Goal: Task Accomplishment & Management: Use online tool/utility

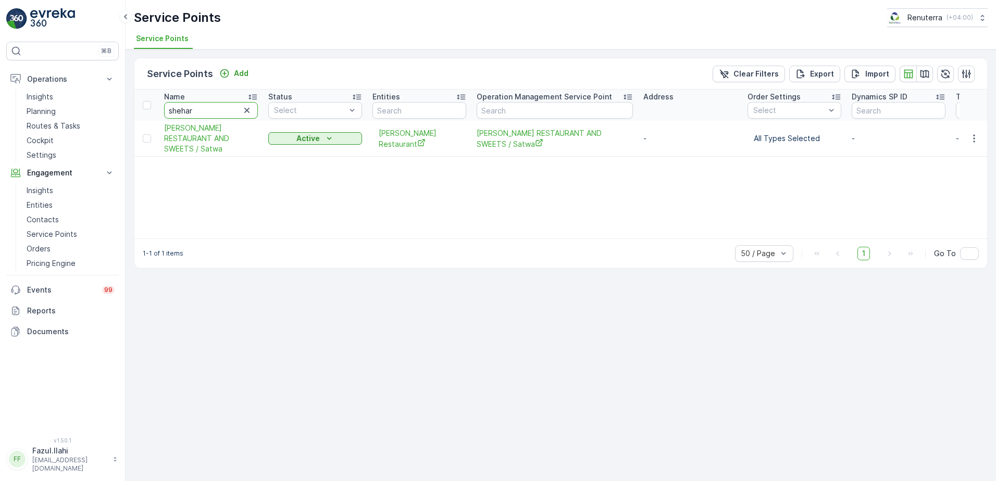
click at [204, 109] on input "shehar" at bounding box center [211, 110] width 94 height 17
type input "Tea"
click at [204, 109] on input "Tea" at bounding box center [211, 110] width 94 height 17
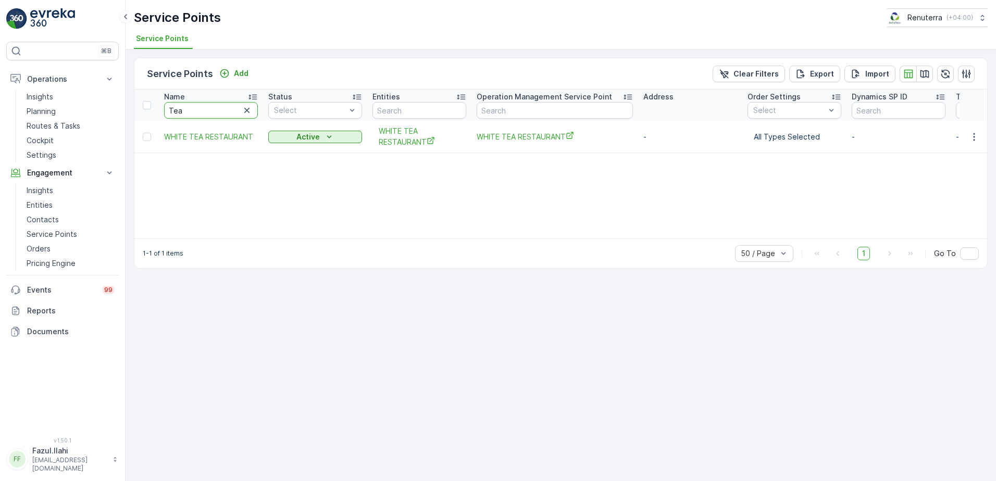
click at [208, 114] on input "Tea" at bounding box center [211, 110] width 94 height 17
type input "Te"
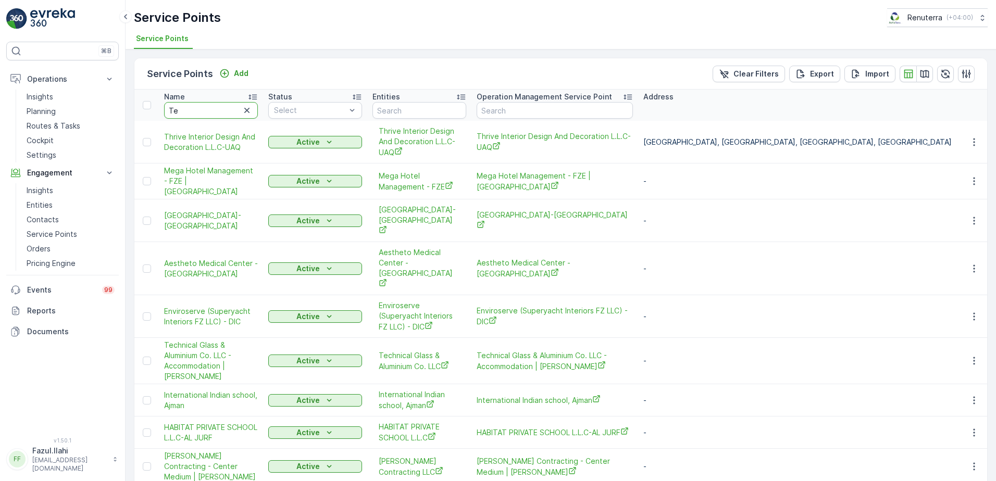
click at [208, 113] on input "Te" at bounding box center [211, 110] width 94 height 17
type input "Techi"
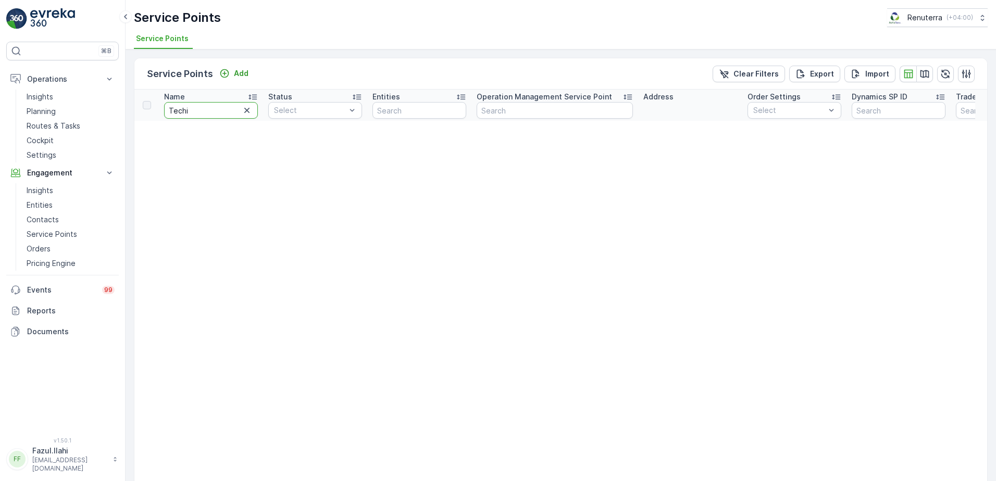
type input "Tech"
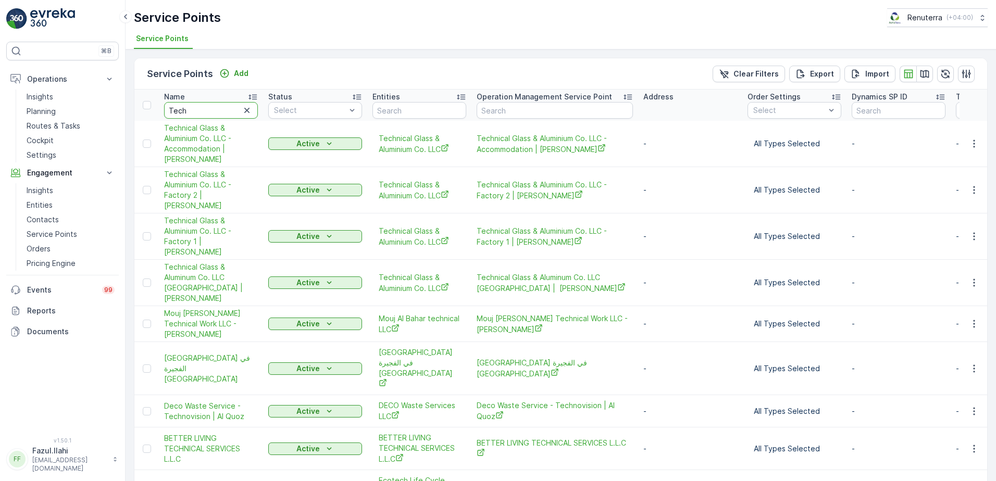
click at [209, 111] on input "Tech" at bounding box center [211, 110] width 94 height 17
click at [976, 139] on icon "button" at bounding box center [974, 144] width 10 height 10
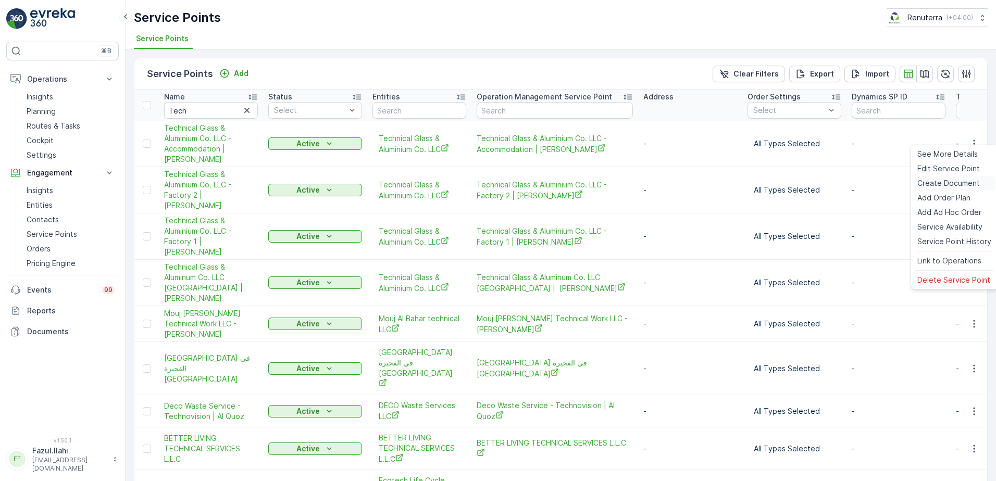
click at [957, 187] on span "Create Document" at bounding box center [949, 183] width 63 height 10
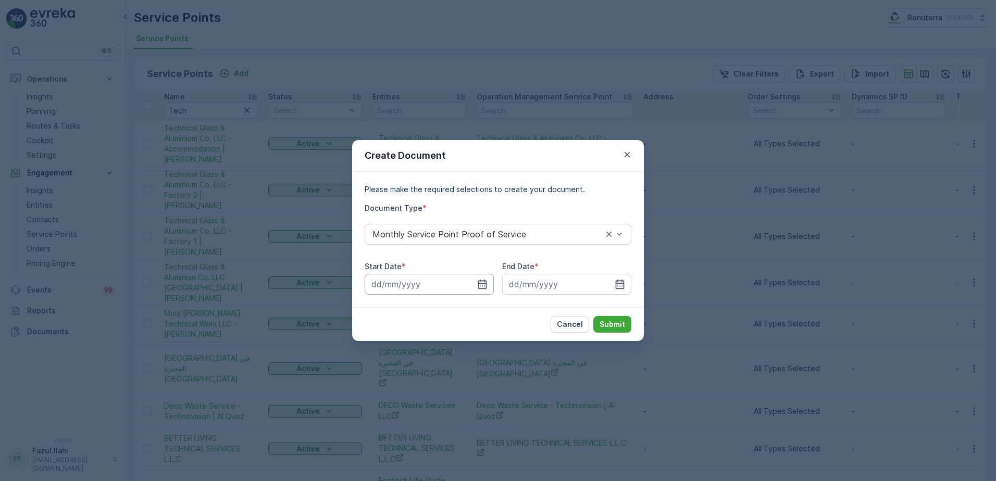
click at [488, 283] on input at bounding box center [429, 284] width 129 height 21
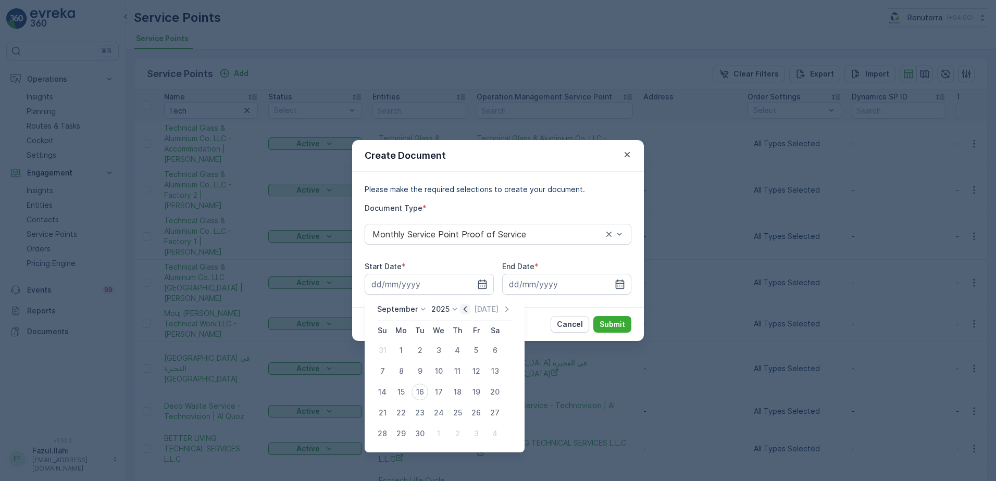
click at [460, 312] on icon "button" at bounding box center [465, 309] width 10 height 10
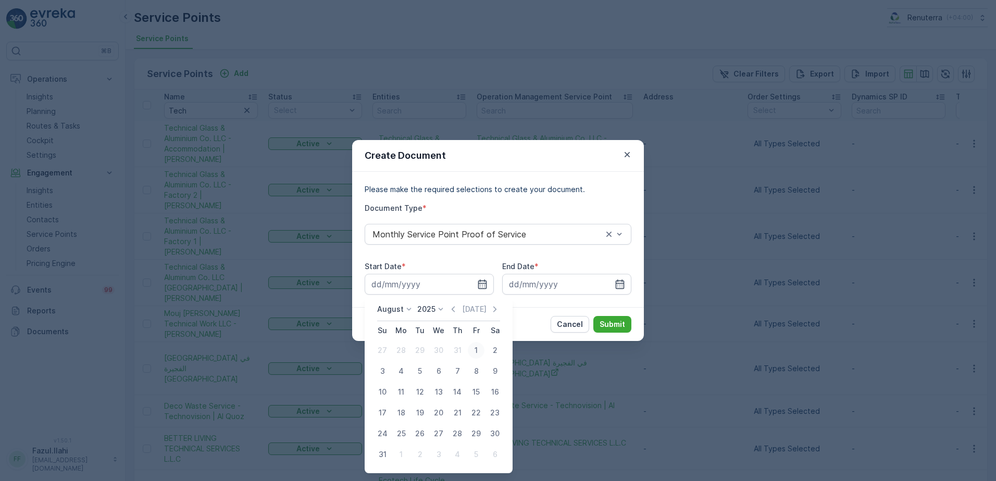
click at [474, 346] on div "1" at bounding box center [476, 350] width 17 height 17
type input "01.08.2025"
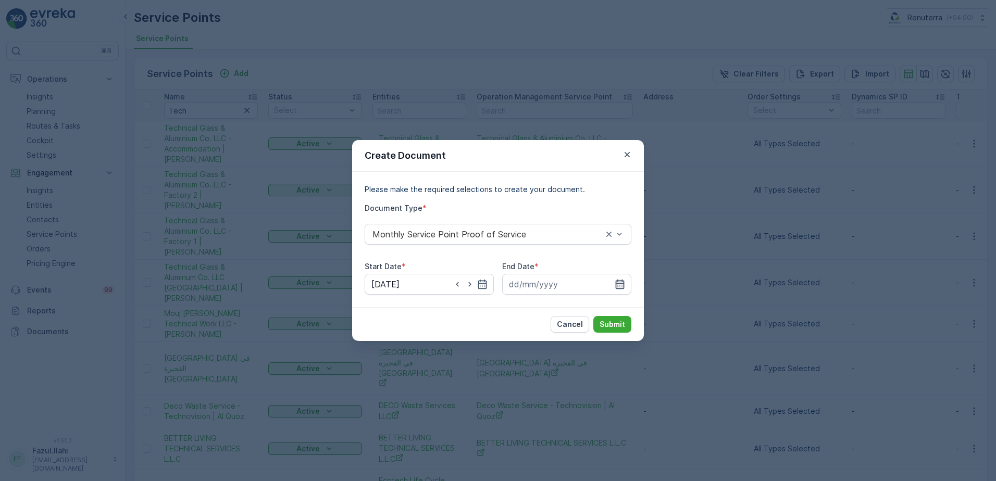
click at [620, 282] on icon "button" at bounding box center [620, 284] width 10 height 10
click at [629, 153] on icon "button" at bounding box center [627, 154] width 5 height 5
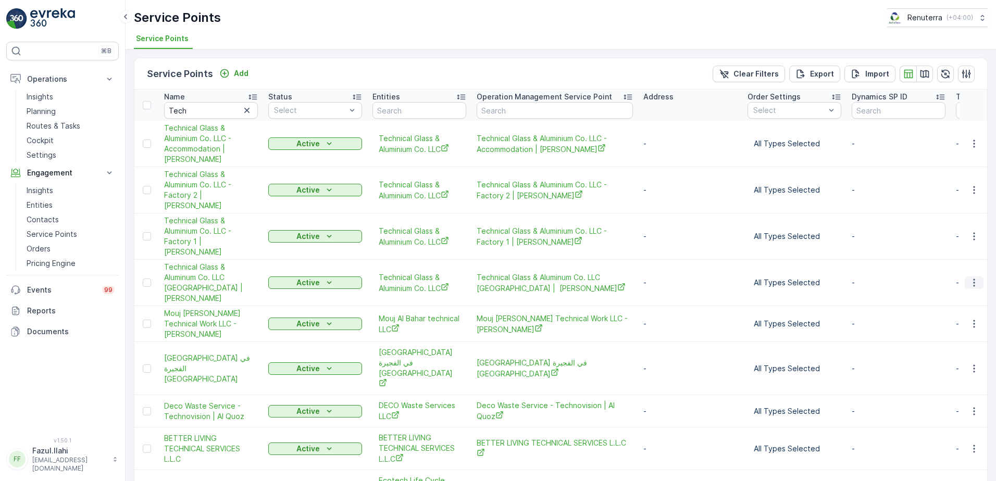
click at [971, 278] on icon "button" at bounding box center [974, 283] width 10 height 10
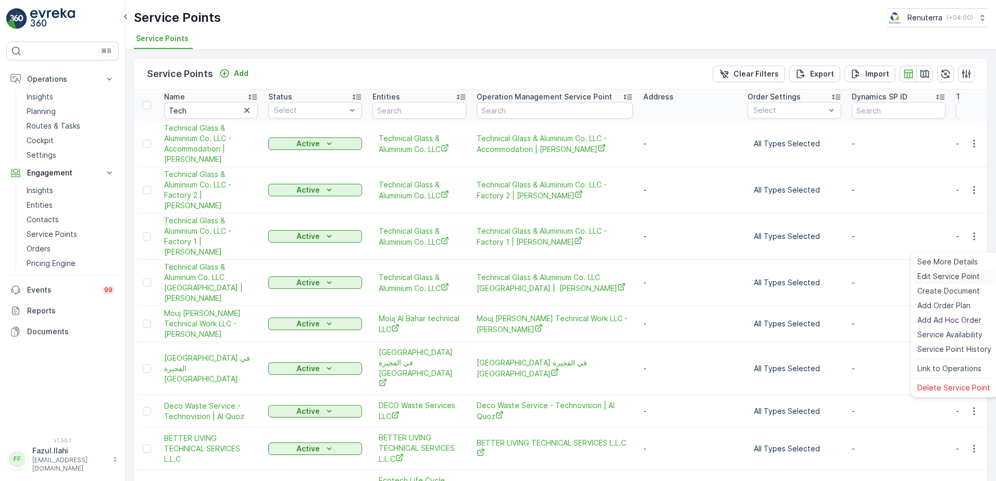
click at [958, 279] on span "Edit Service Point" at bounding box center [949, 276] width 63 height 10
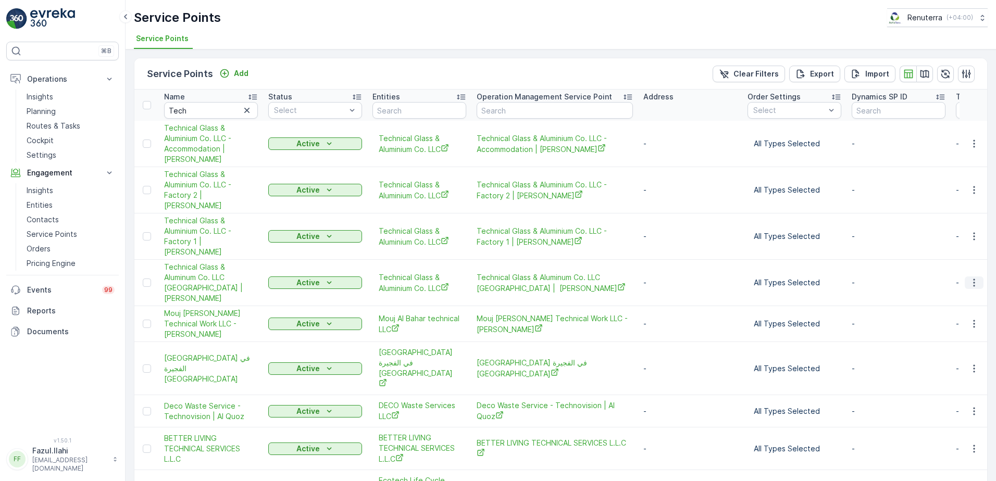
click at [973, 278] on icon "button" at bounding box center [974, 283] width 10 height 10
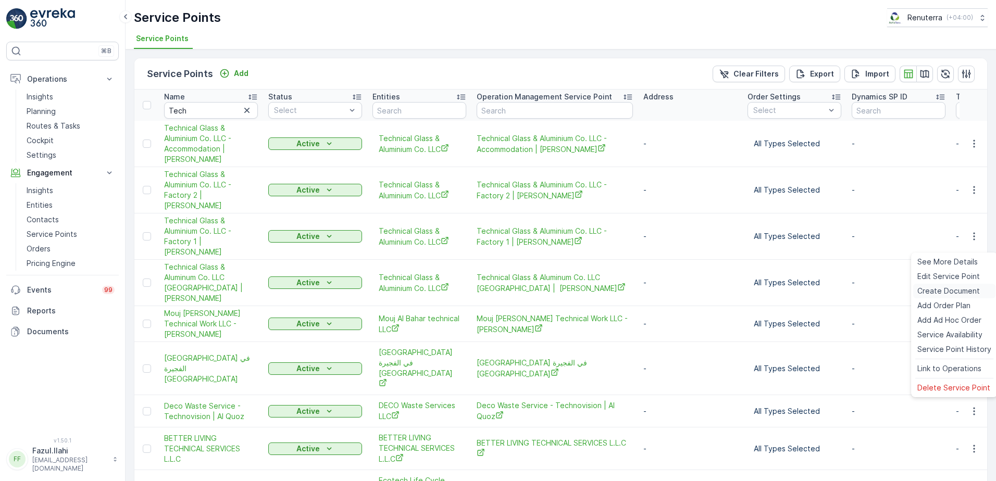
click at [961, 289] on span "Create Document" at bounding box center [949, 291] width 63 height 10
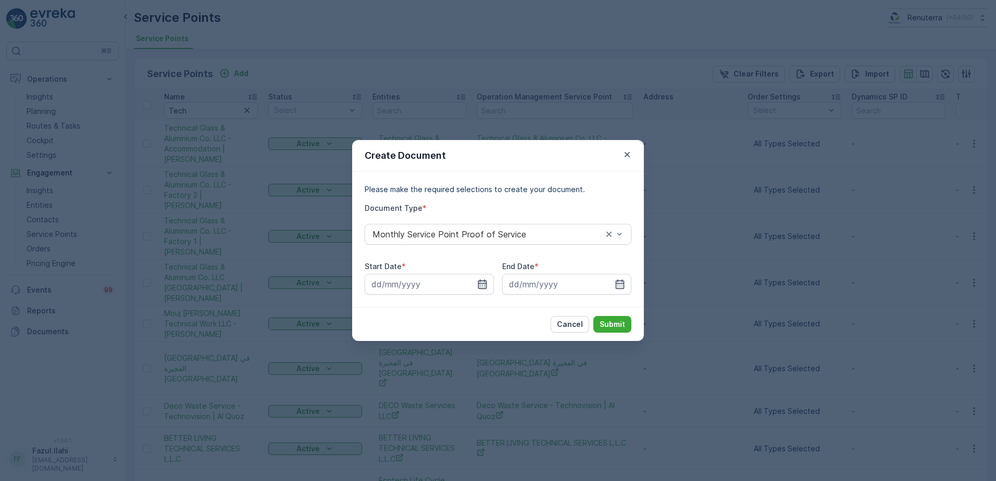
click at [485, 287] on icon "button" at bounding box center [482, 284] width 9 height 9
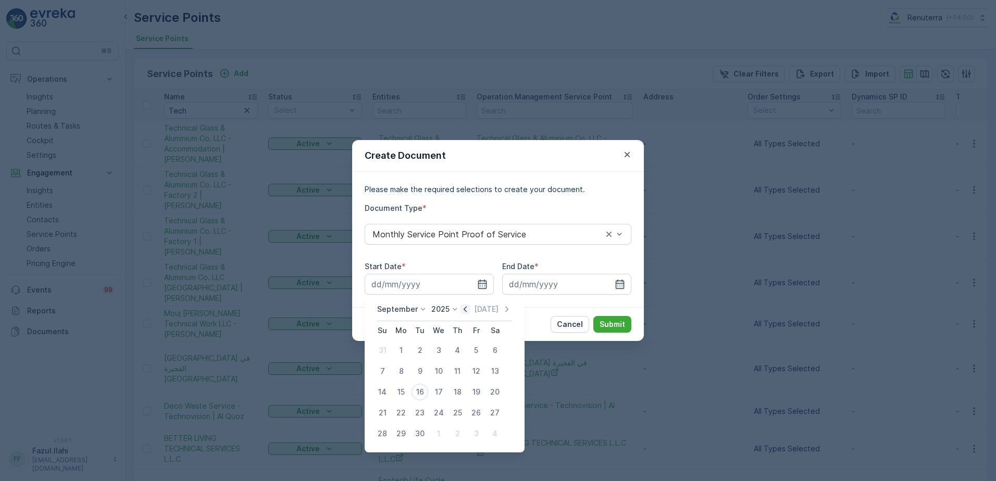
click at [462, 313] on icon "button" at bounding box center [465, 309] width 10 height 10
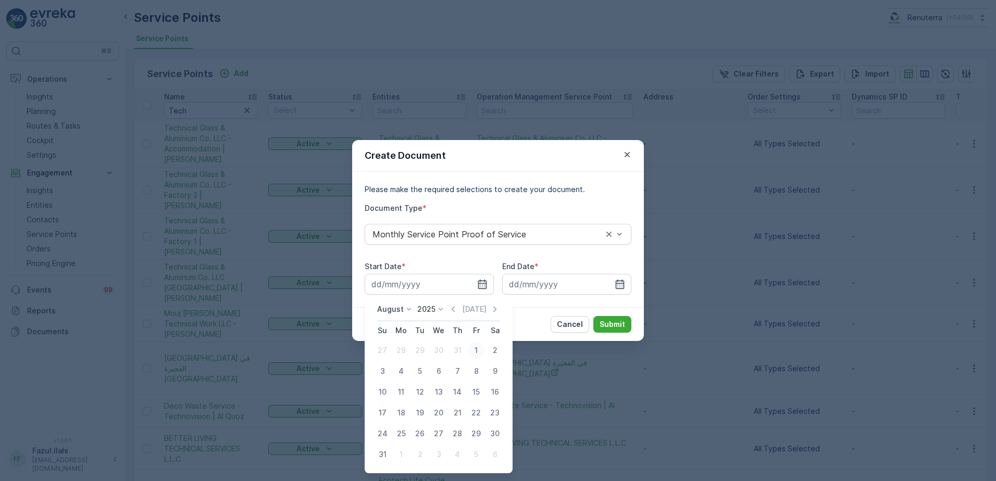
click at [482, 352] on div "1" at bounding box center [476, 350] width 17 height 17
type input "01.08.2025"
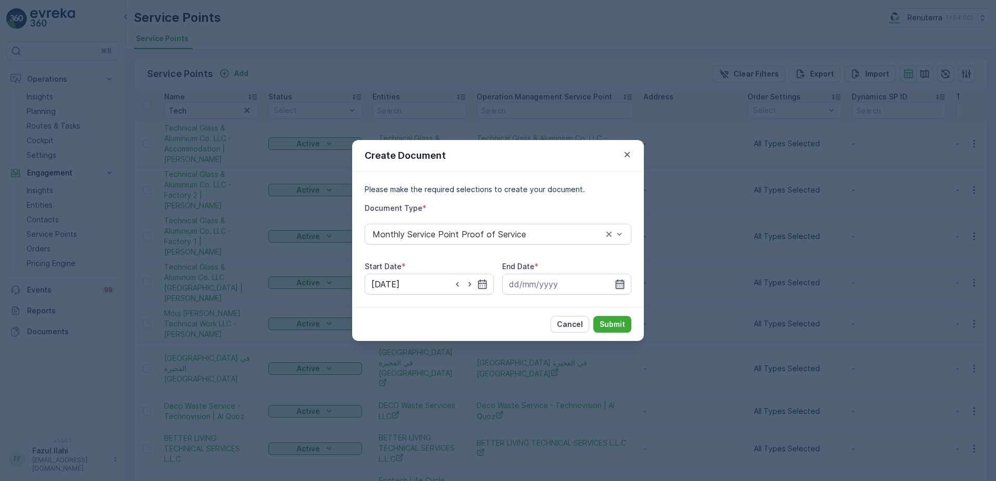
click at [619, 286] on icon "button" at bounding box center [620, 284] width 10 height 10
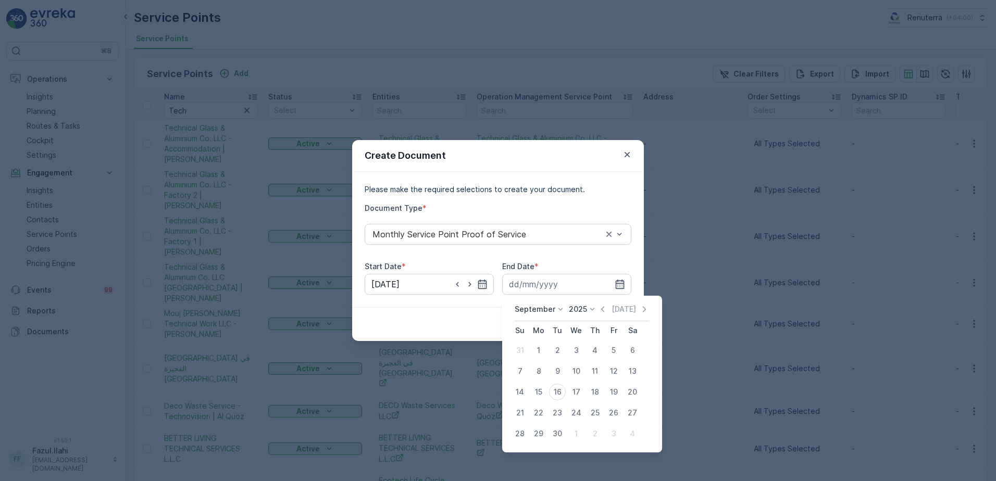
click at [601, 308] on icon "button" at bounding box center [603, 309] width 10 height 10
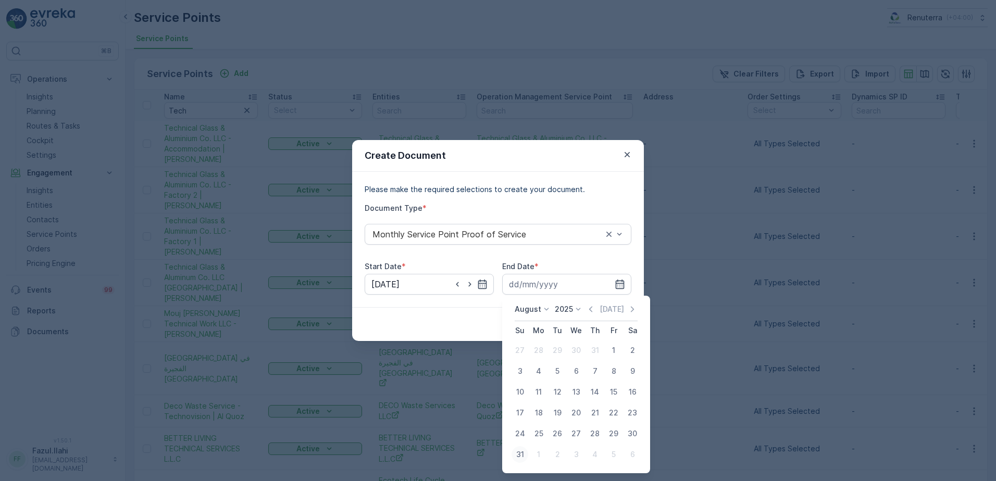
click at [515, 455] on div "31" at bounding box center [520, 455] width 17 height 17
type input "31.08.2025"
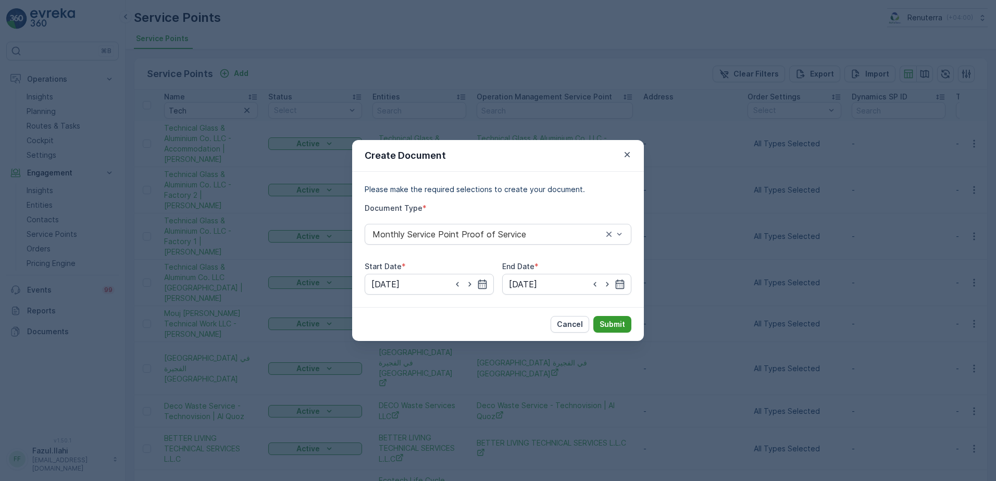
click at [618, 327] on p "Submit" at bounding box center [613, 324] width 26 height 10
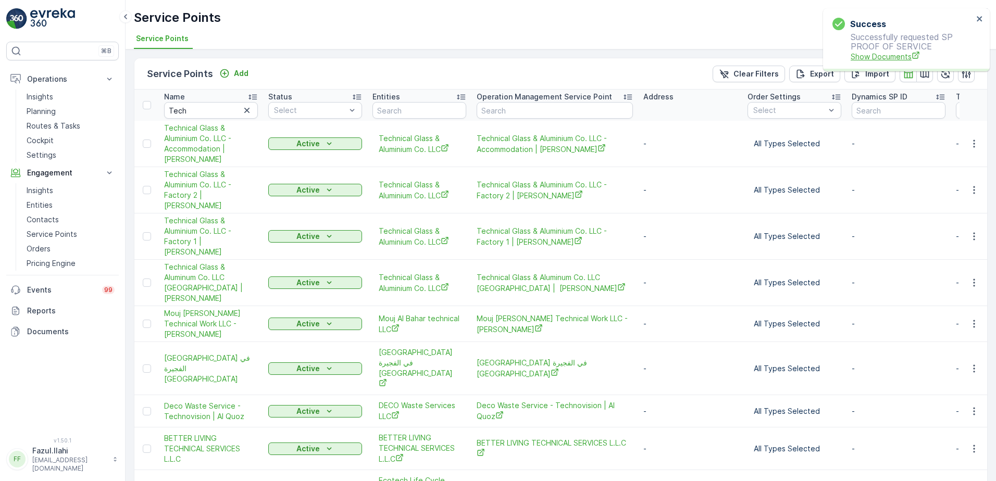
click at [880, 54] on span "Show Documents" at bounding box center [912, 56] width 122 height 11
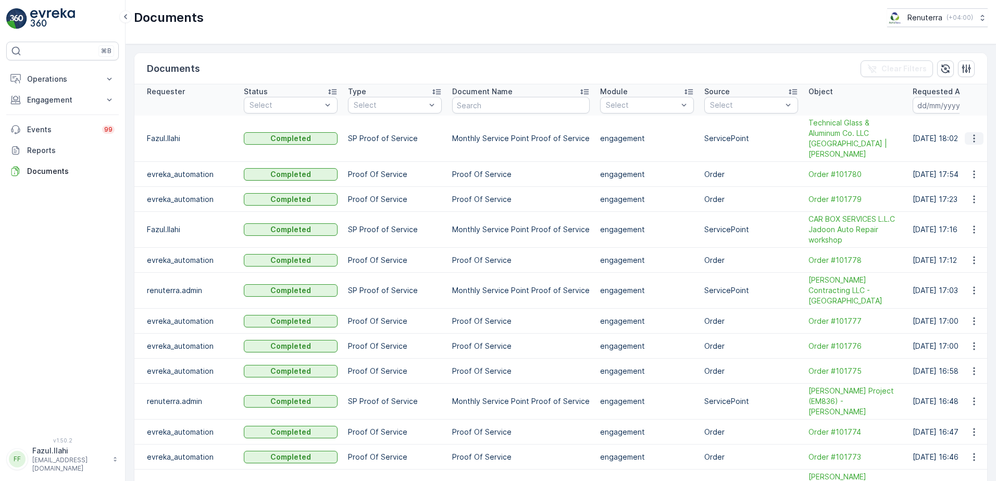
click at [974, 133] on icon "button" at bounding box center [974, 138] width 10 height 10
click at [970, 144] on span "See Details" at bounding box center [971, 149] width 40 height 10
